Goal: Check status

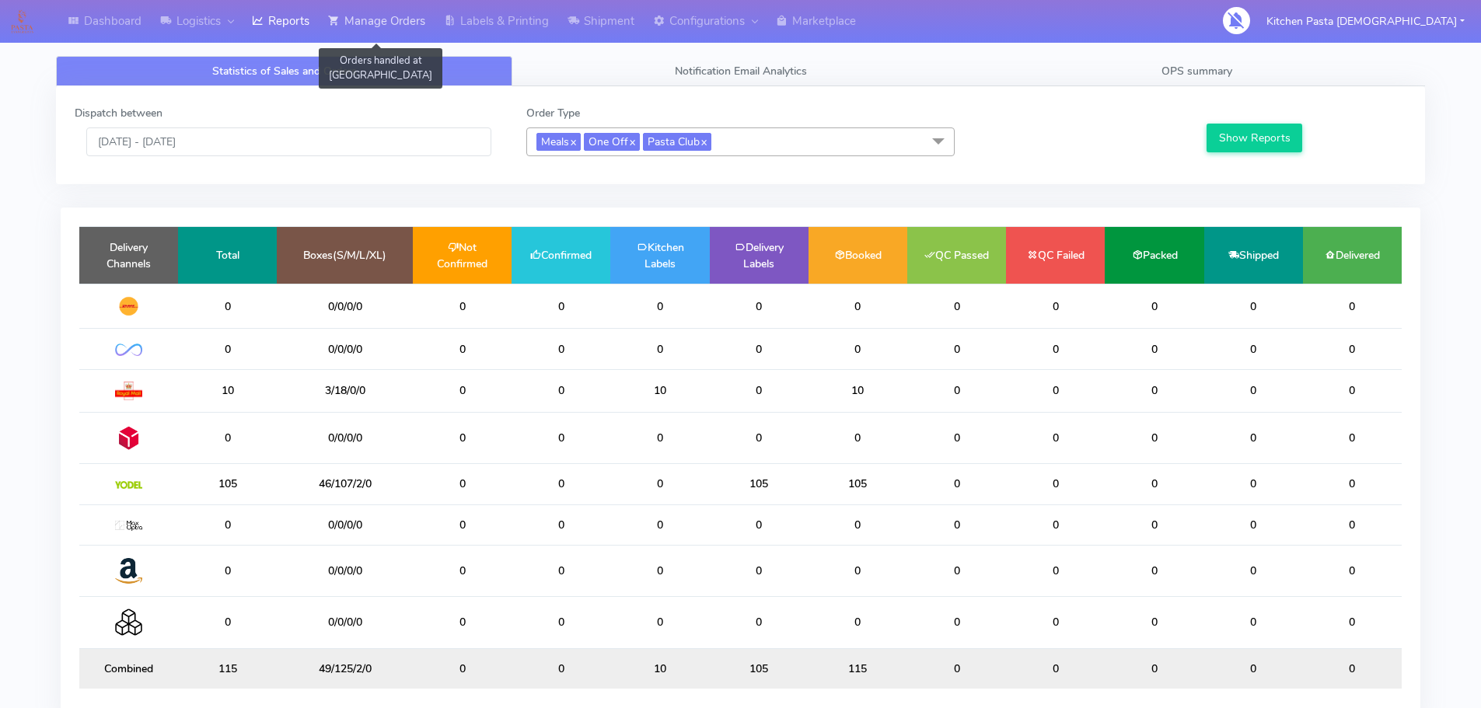
drag, startPoint x: 0, startPoint y: 0, endPoint x: 329, endPoint y: 18, distance: 329.3
click at [330, 16] on link "Manage Orders" at bounding box center [377, 21] width 116 height 43
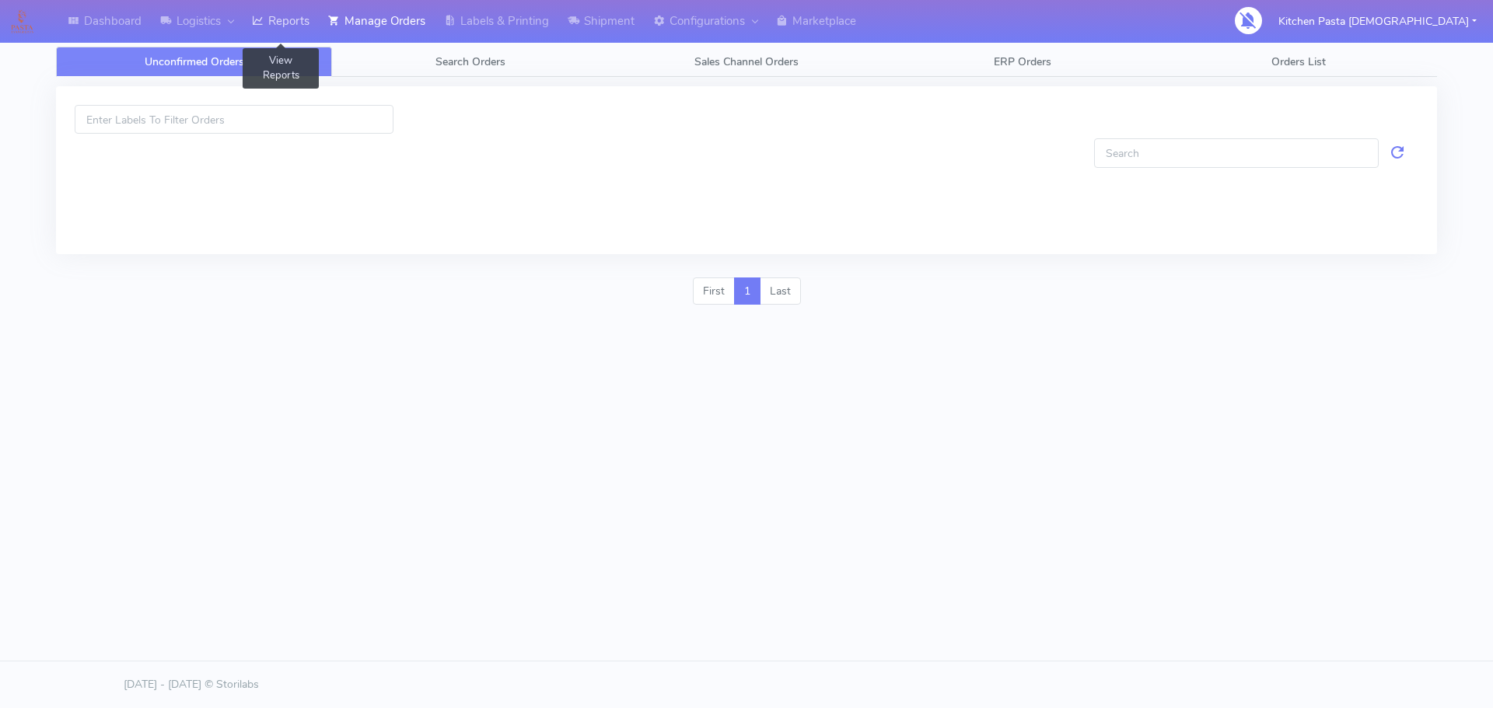
click at [301, 22] on link "Reports" at bounding box center [281, 21] width 76 height 43
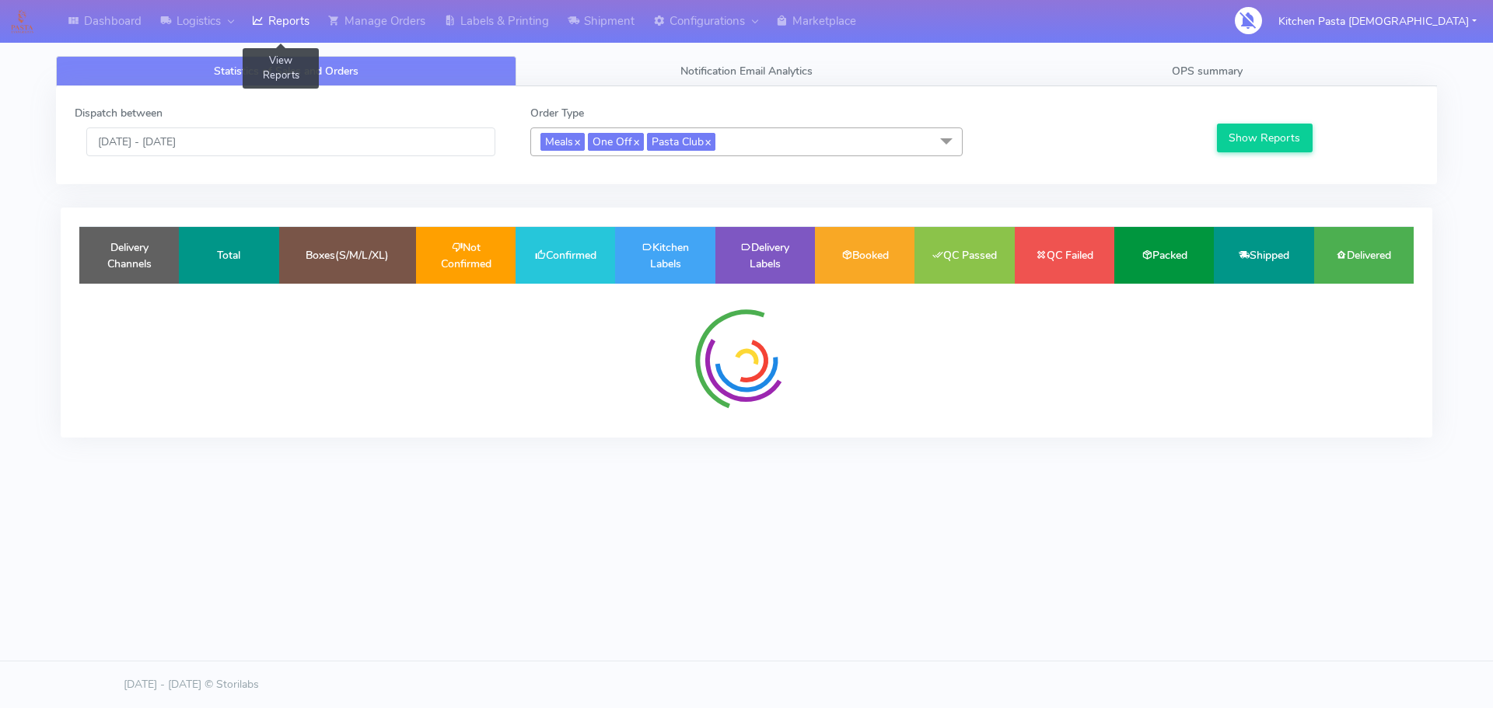
click at [281, 20] on link "Reports" at bounding box center [281, 21] width 76 height 43
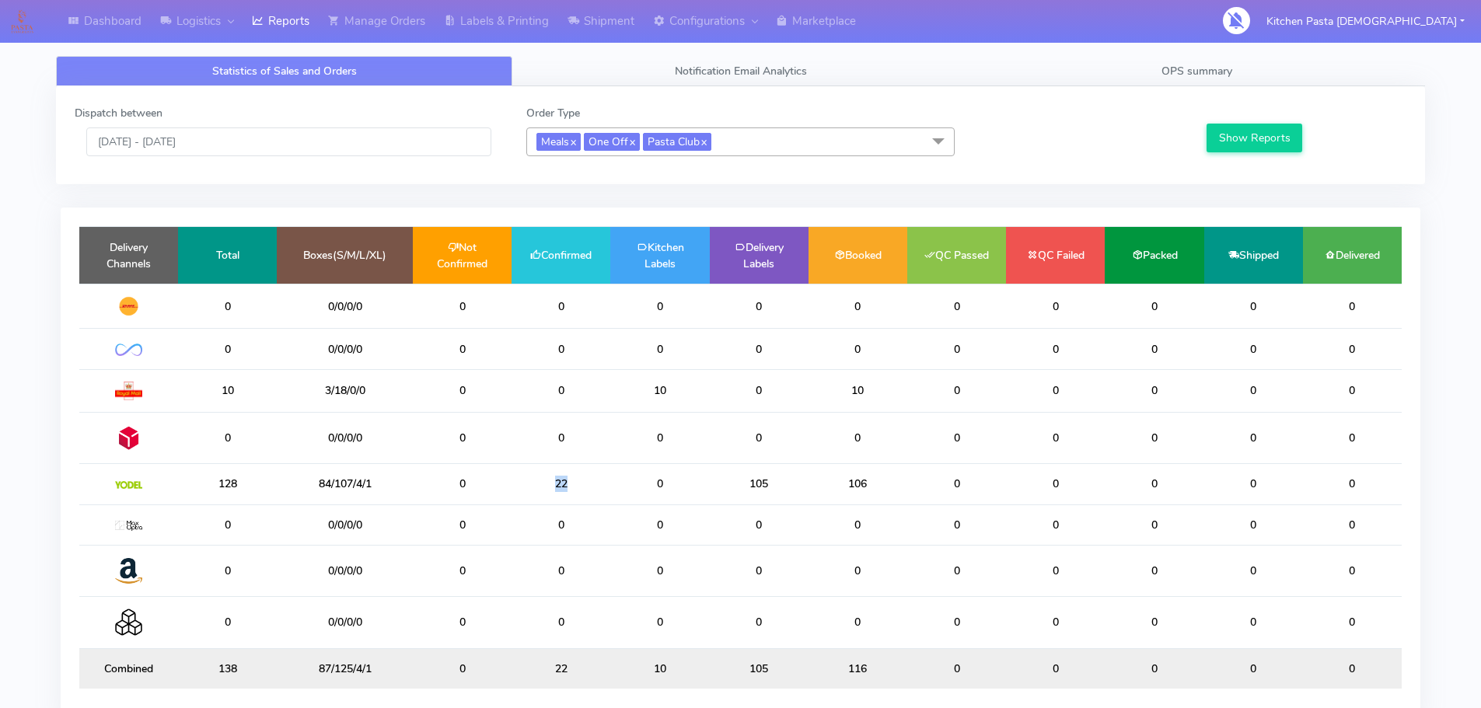
drag, startPoint x: 564, startPoint y: 485, endPoint x: 548, endPoint y: 484, distance: 15.6
click at [548, 484] on td "22" at bounding box center [561, 484] width 99 height 40
drag, startPoint x: 553, startPoint y: 484, endPoint x: 494, endPoint y: 480, distance: 59.3
click at [494, 480] on tr "128 84/107/4/1 0 2 0 126 126 0 0 0 0 0" at bounding box center [740, 484] width 1322 height 40
drag, startPoint x: 564, startPoint y: 476, endPoint x: 547, endPoint y: 477, distance: 17.9
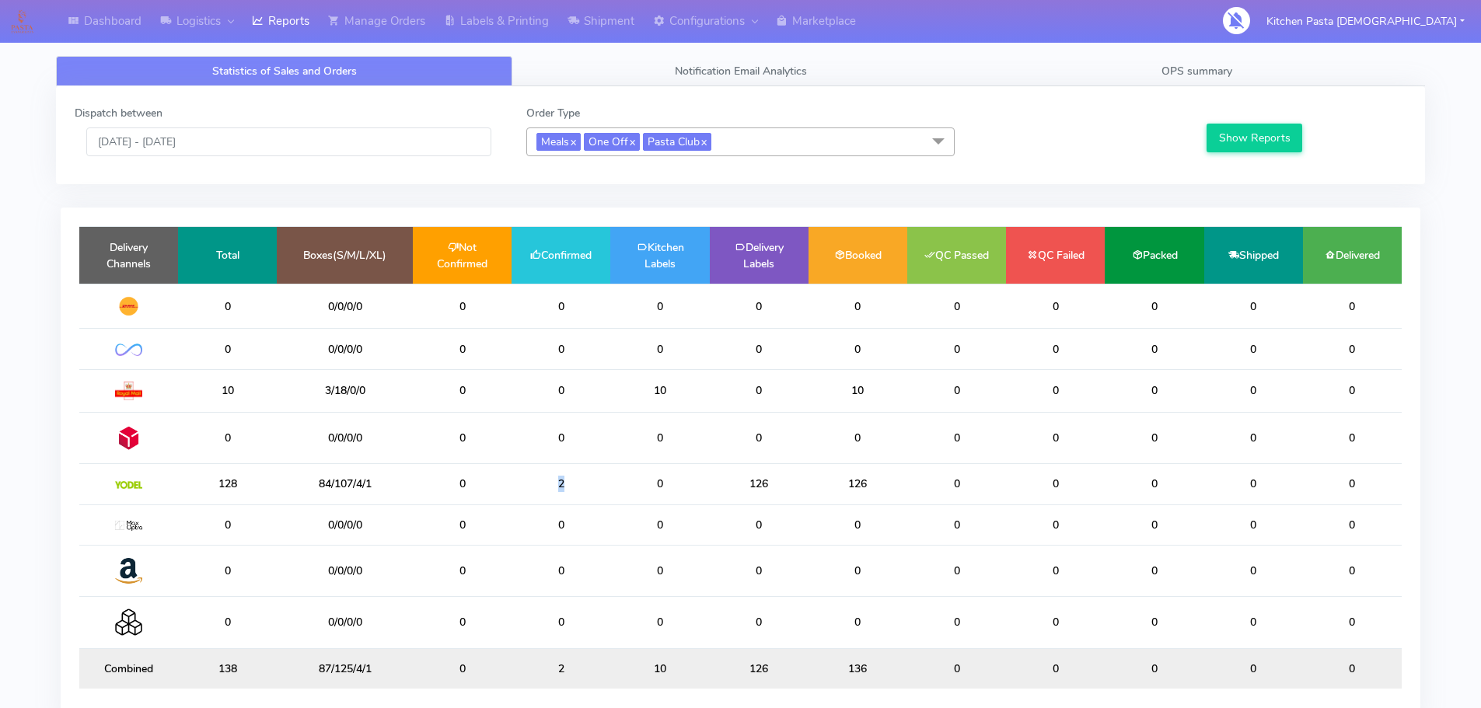
click at [553, 477] on td "2" at bounding box center [561, 484] width 99 height 40
